Goal: Task Accomplishment & Management: Manage account settings

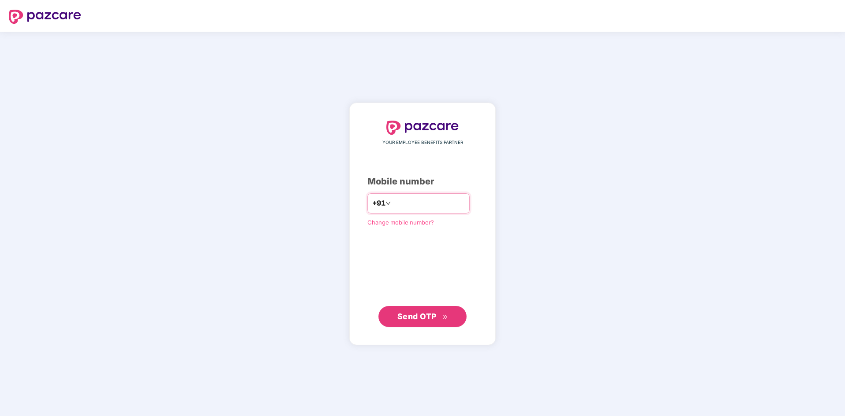
click at [386, 204] on icon "down" at bounding box center [388, 203] width 5 height 5
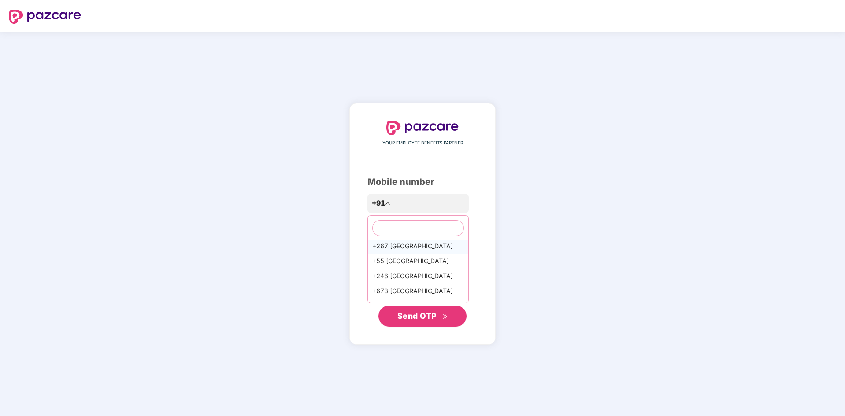
scroll to position [573, 0]
click at [386, 229] on input "text" at bounding box center [418, 228] width 92 height 16
type input "******"
click at [404, 285] on div "+44 [GEOGRAPHIC_DATA]" at bounding box center [418, 280] width 100 height 15
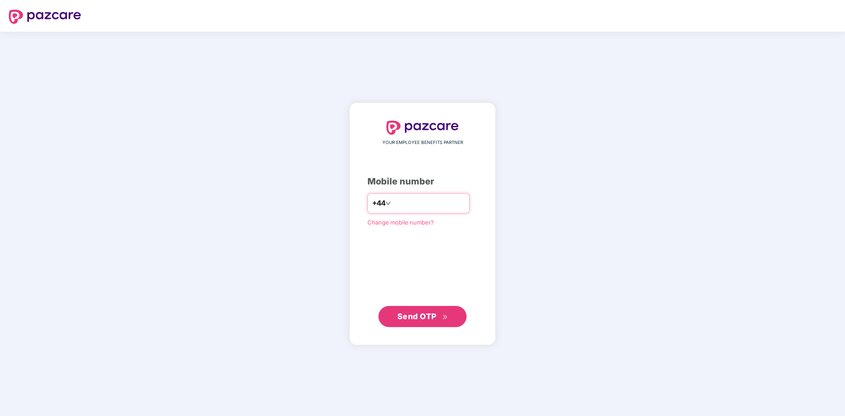
click at [409, 199] on input "number" at bounding box center [429, 204] width 72 height 14
type input "**********"
click at [426, 320] on span "Send OTP" at bounding box center [416, 316] width 39 height 9
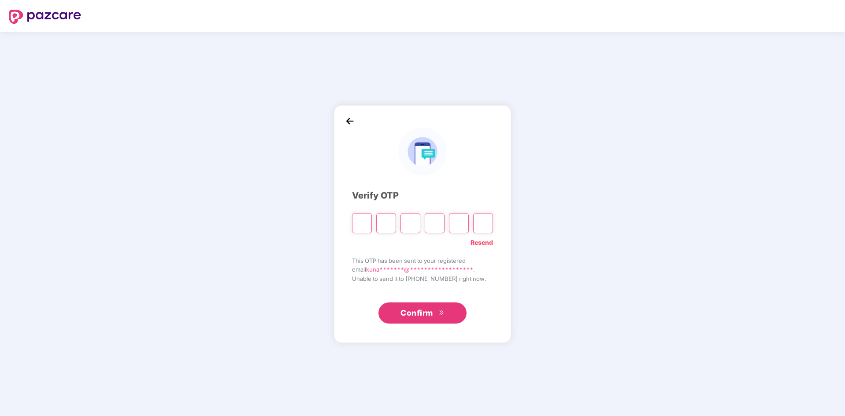
paste input "*"
type input "*"
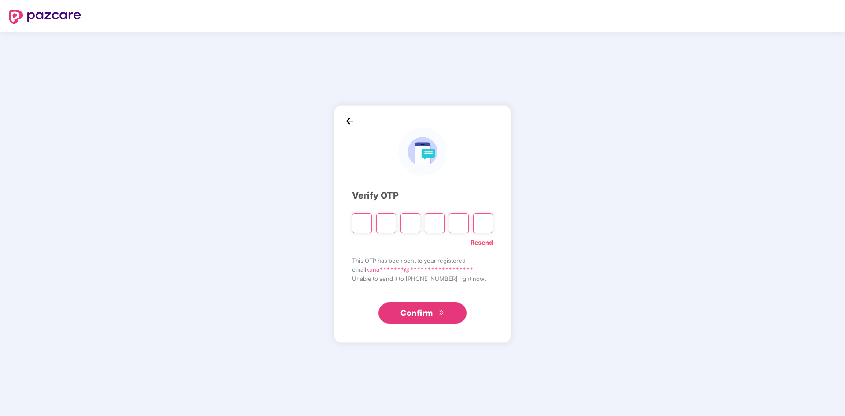
type input "*"
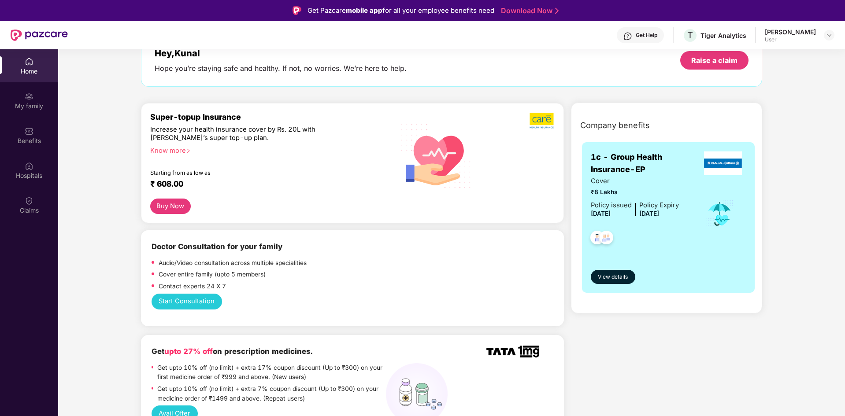
scroll to position [88, 0]
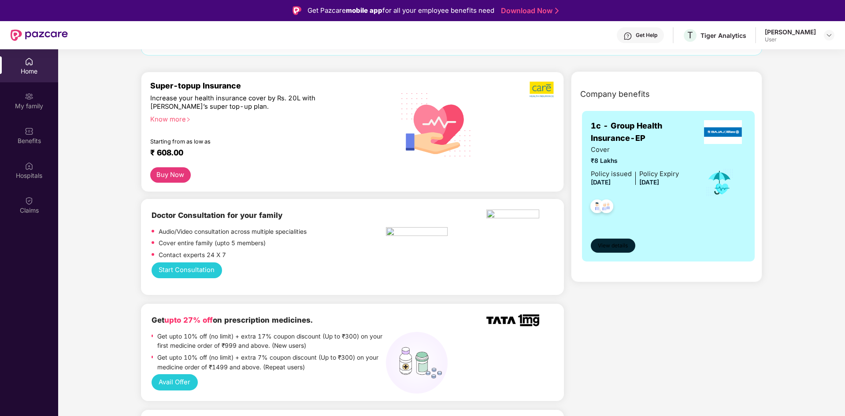
click at [613, 245] on span "View details" at bounding box center [613, 246] width 30 height 8
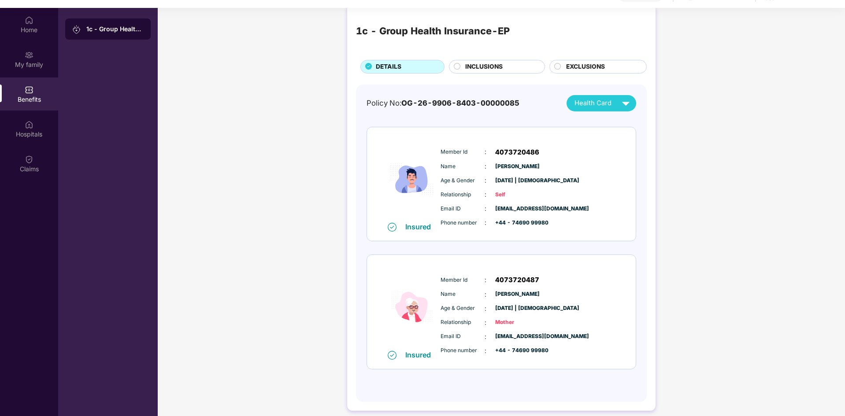
scroll to position [49, 0]
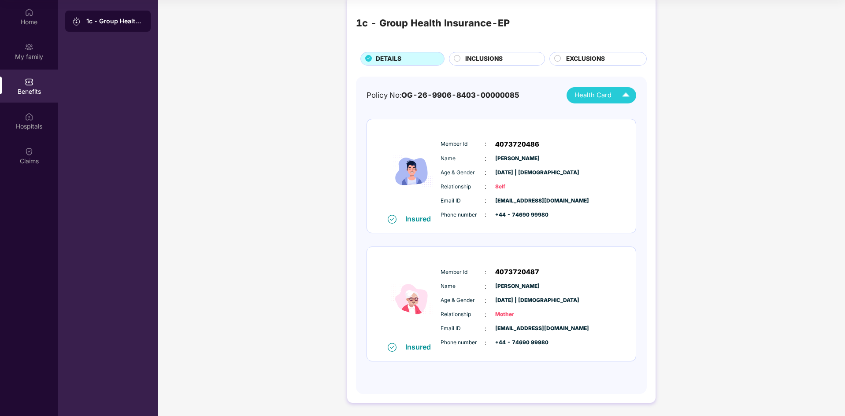
click at [592, 102] on div "Health Card" at bounding box center [604, 95] width 59 height 15
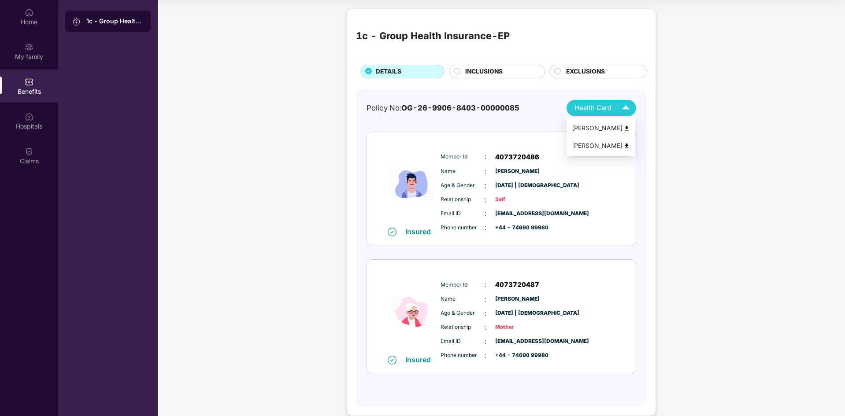
click at [601, 112] on span "Health Card" at bounding box center [593, 108] width 37 height 10
click at [598, 140] on li "Kanika Gupta" at bounding box center [601, 146] width 69 height 18
